Goal: Check status: Check status

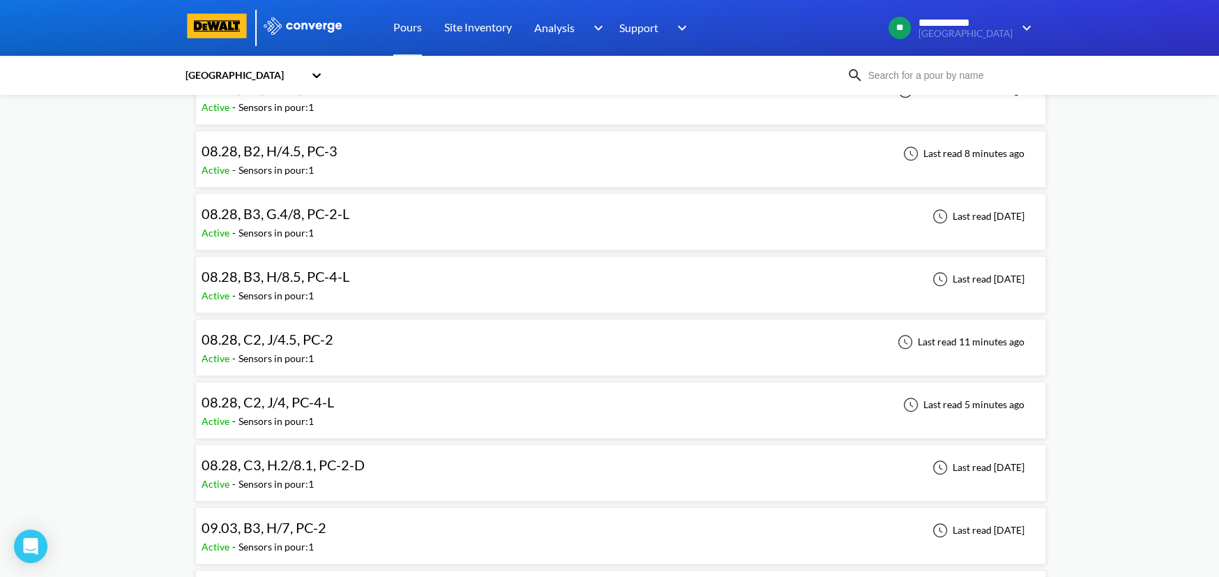
scroll to position [696, 0]
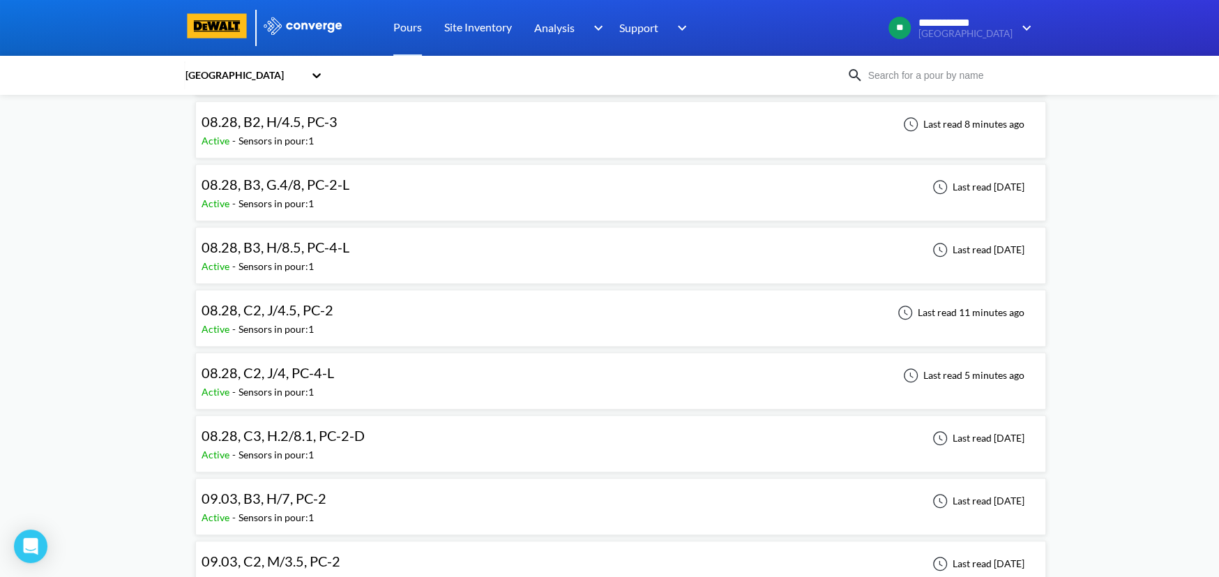
click at [337, 372] on div "08.28, C2, J/4, PC-4-L" at bounding box center [270, 373] width 139 height 22
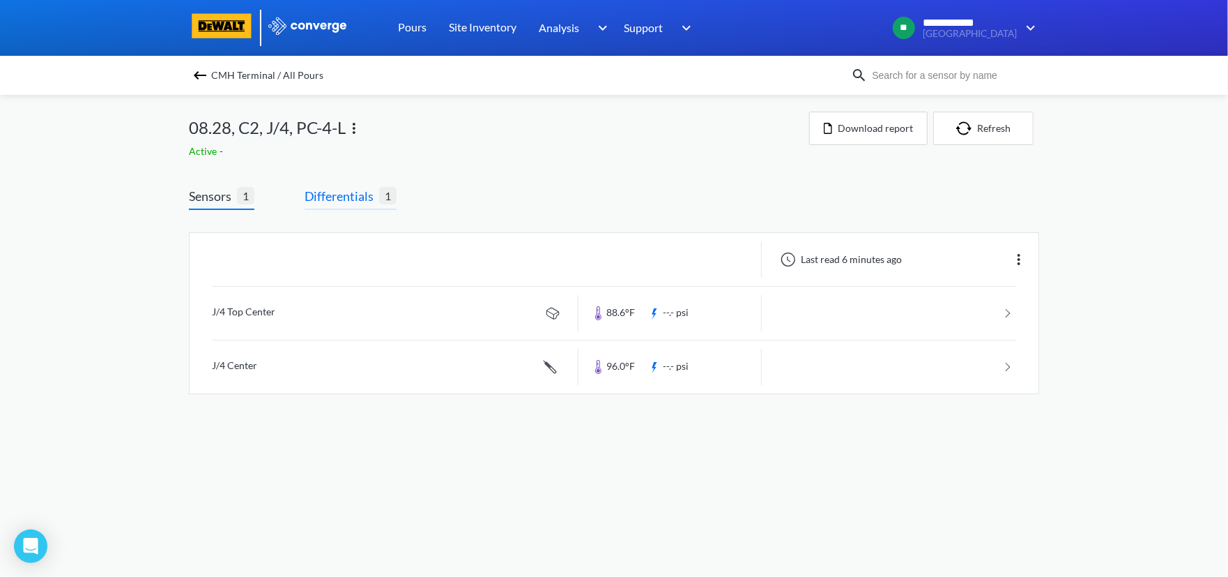
click at [342, 198] on span "Differentials" at bounding box center [342, 196] width 75 height 20
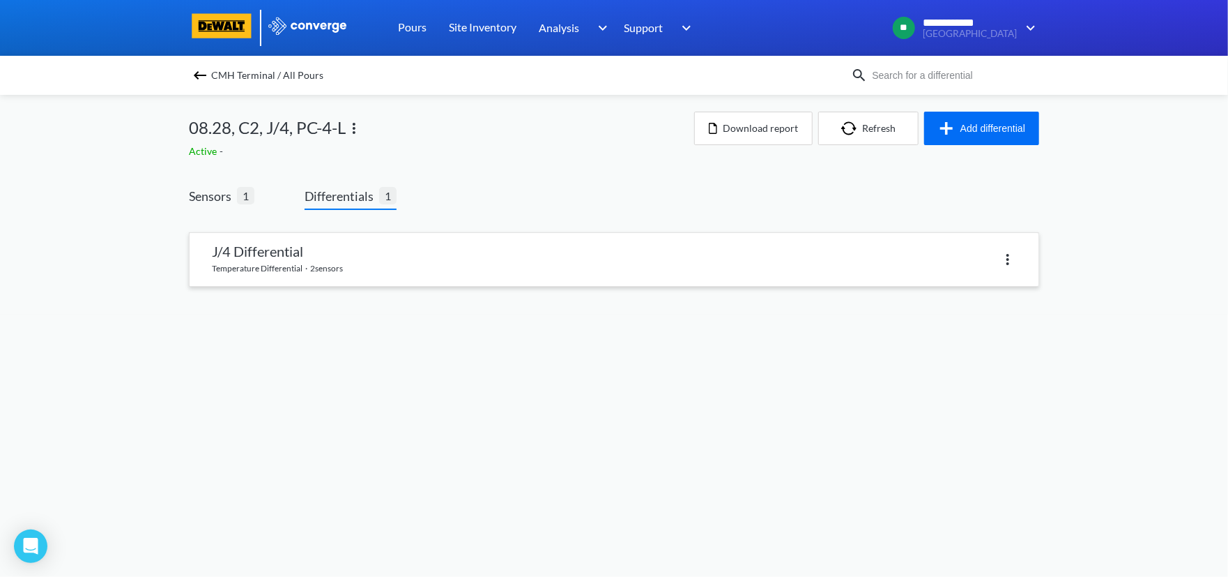
click at [354, 246] on link at bounding box center [614, 259] width 849 height 53
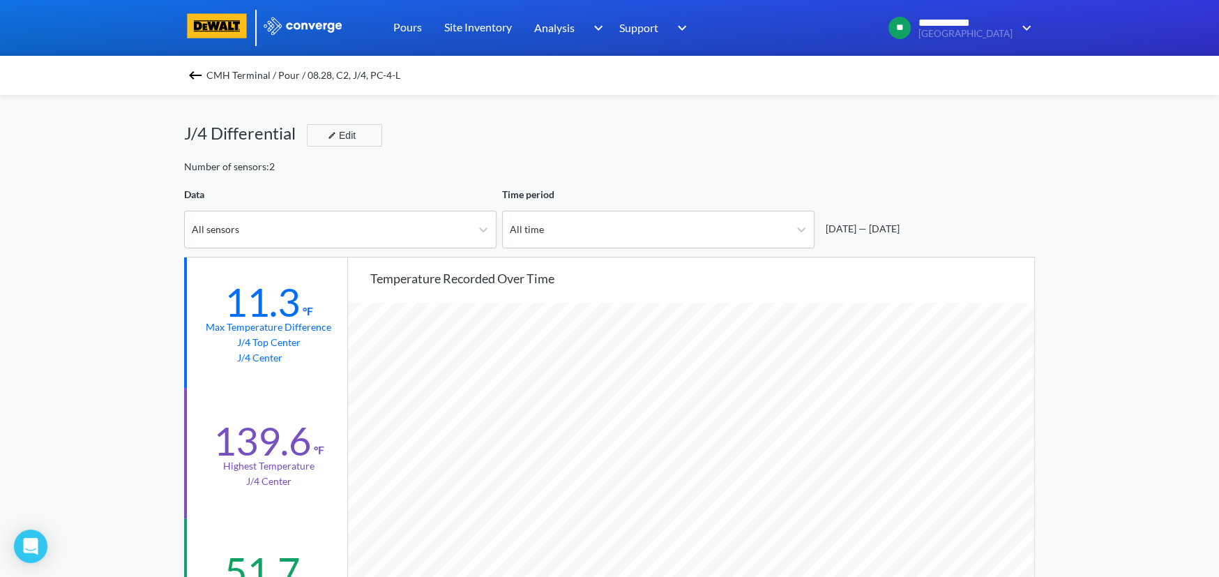
scroll to position [1167, 1218]
click at [197, 74] on img at bounding box center [195, 75] width 17 height 17
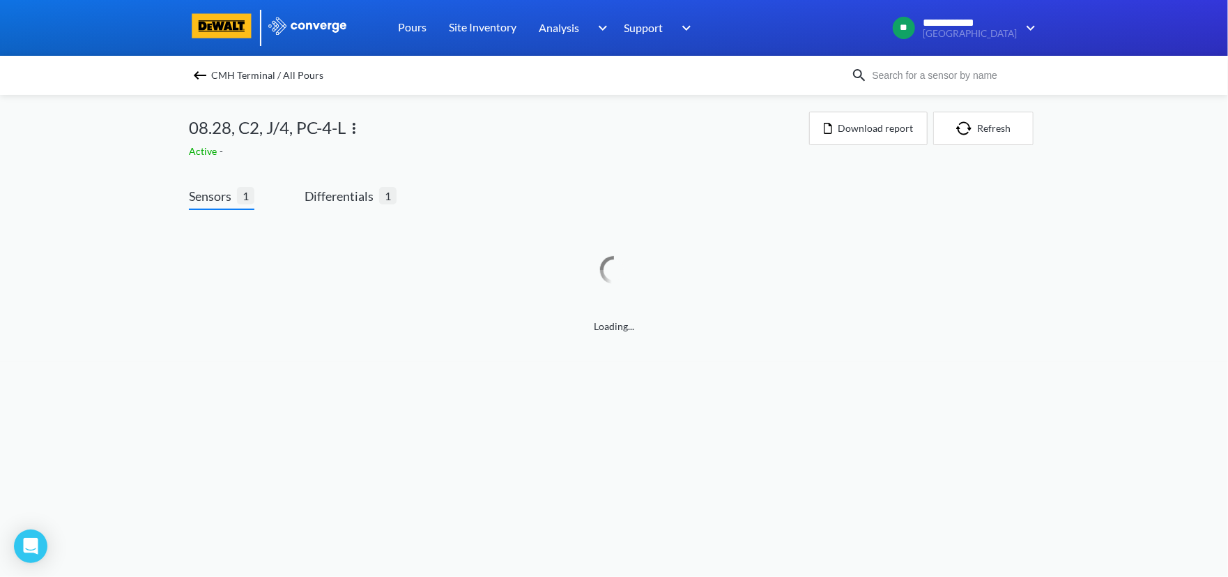
click at [197, 74] on img at bounding box center [200, 75] width 17 height 17
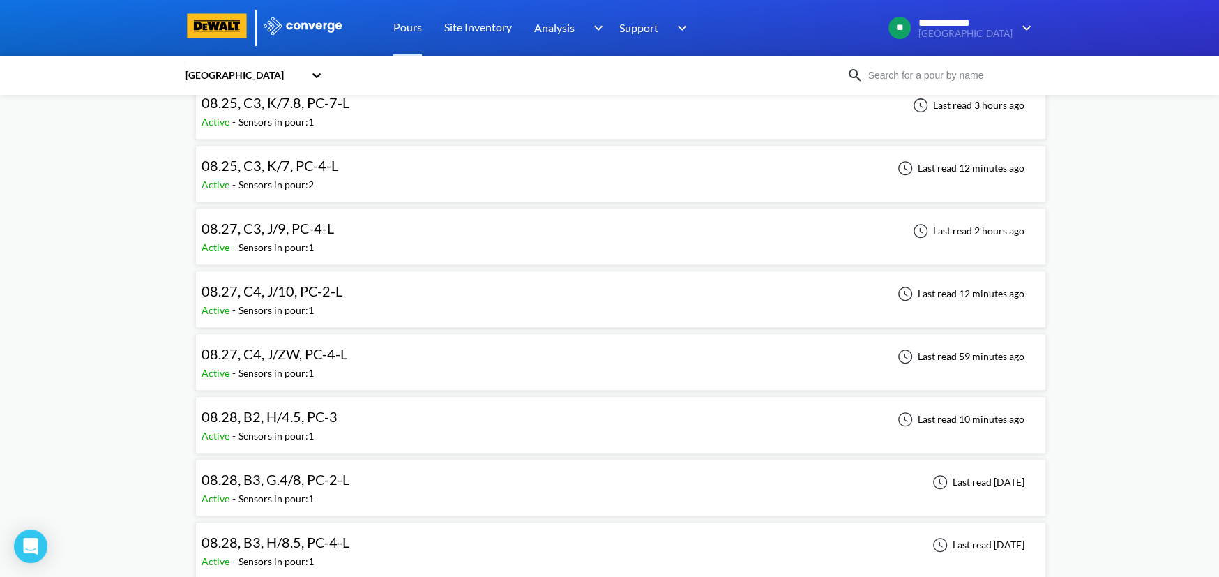
scroll to position [464, 0]
click at [306, 357] on span "08.28, B2, H/4.5, PC-3" at bounding box center [269, 353] width 136 height 17
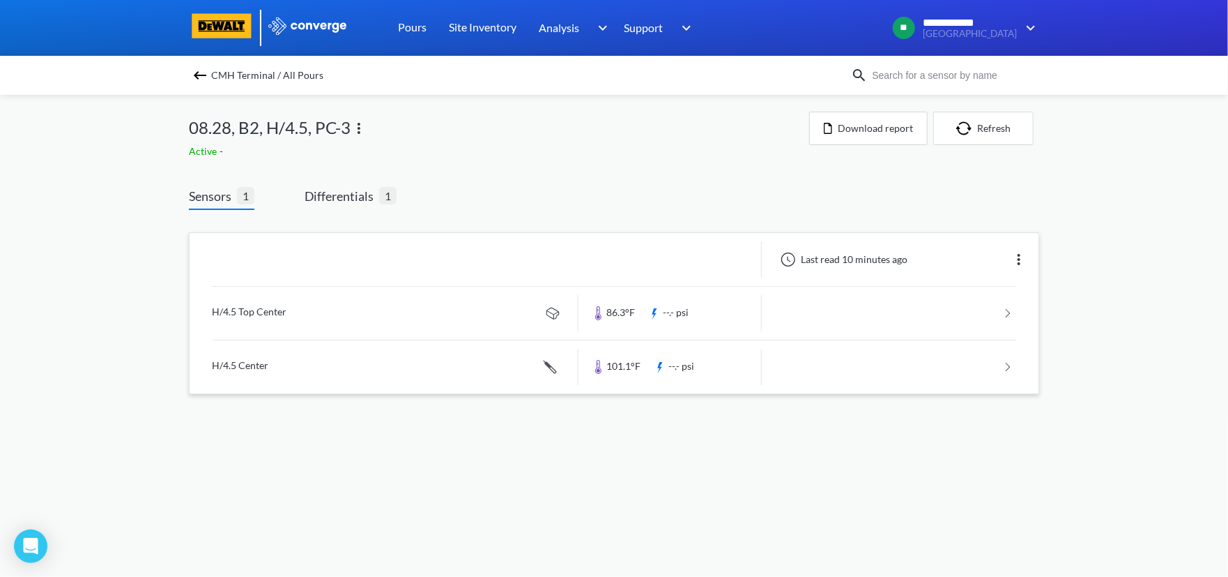
click at [466, 261] on div at bounding box center [384, 259] width 389 height 36
click at [361, 197] on span "Differentials" at bounding box center [342, 196] width 75 height 20
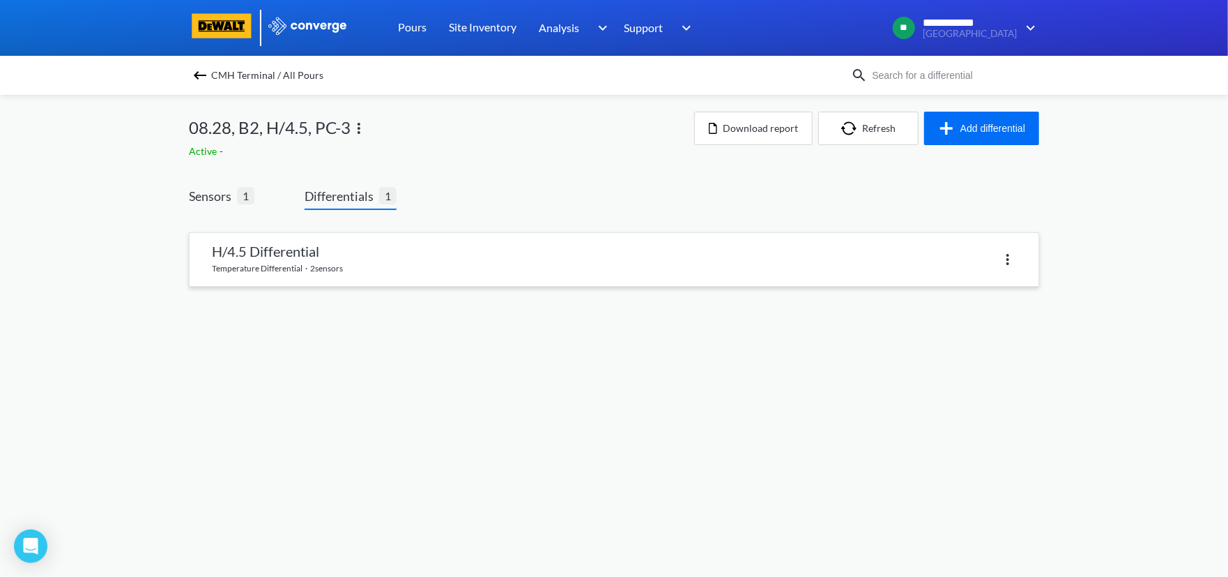
click at [395, 241] on link at bounding box center [614, 259] width 849 height 53
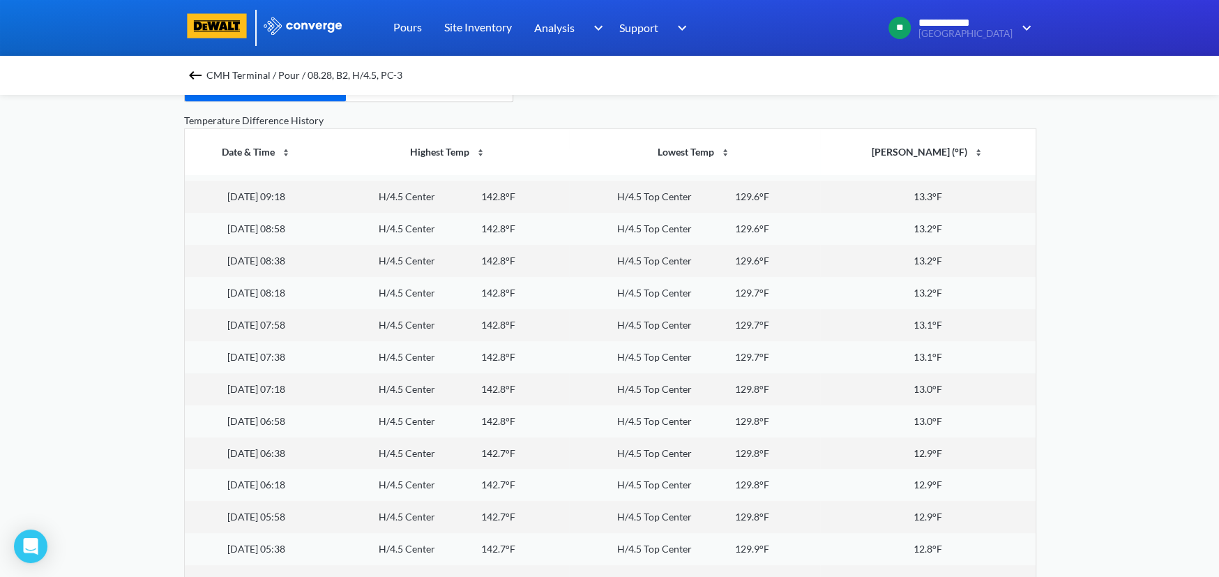
scroll to position [12070, 0]
